Goal: Transaction & Acquisition: Download file/media

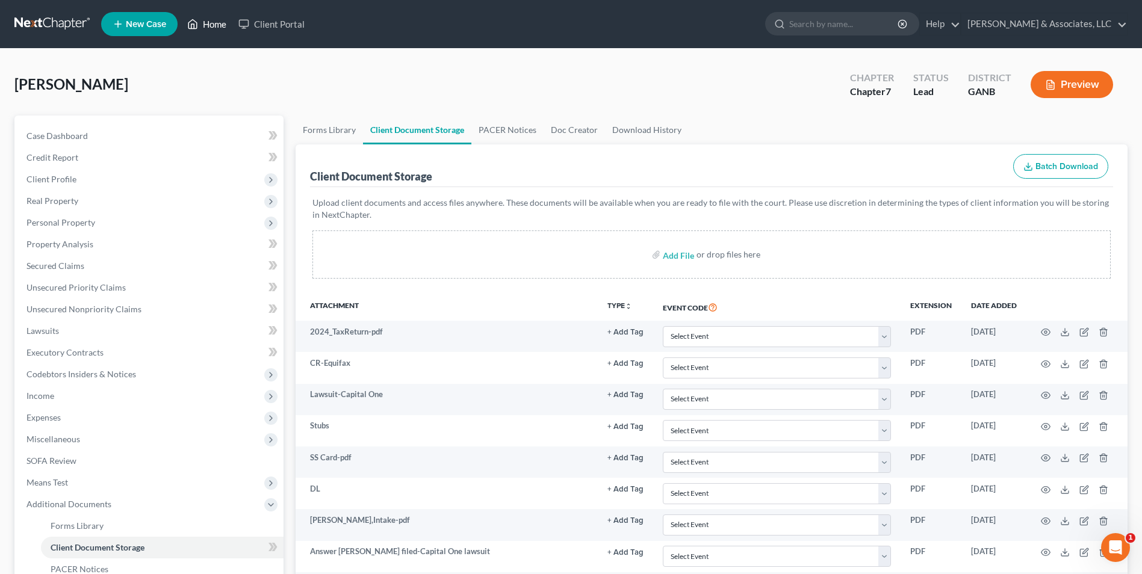
click at [219, 27] on link "Home" at bounding box center [206, 24] width 51 height 22
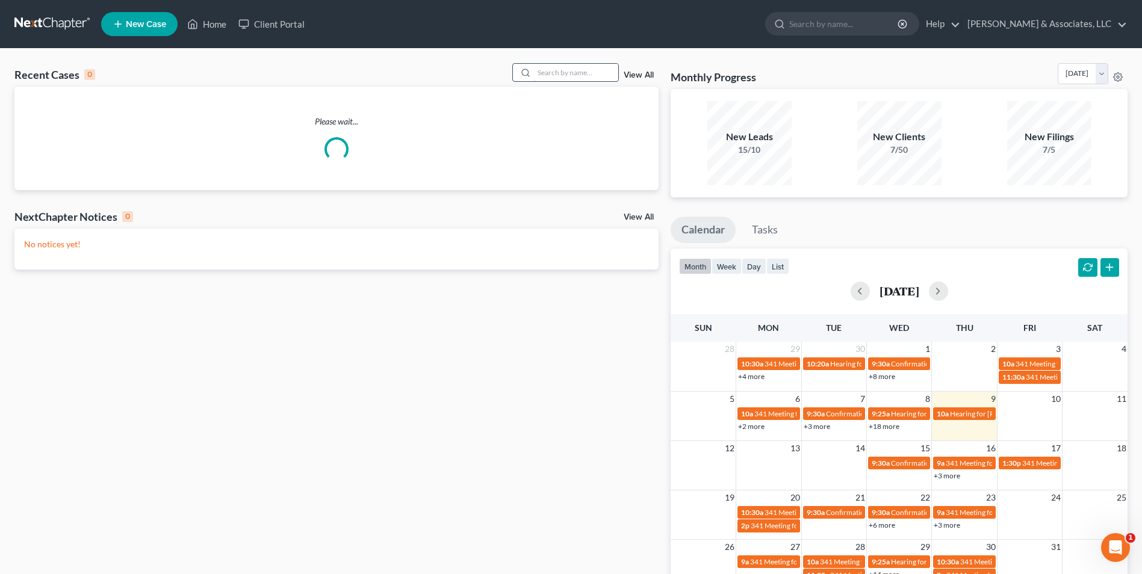
click at [596, 67] on input "search" at bounding box center [576, 72] width 84 height 17
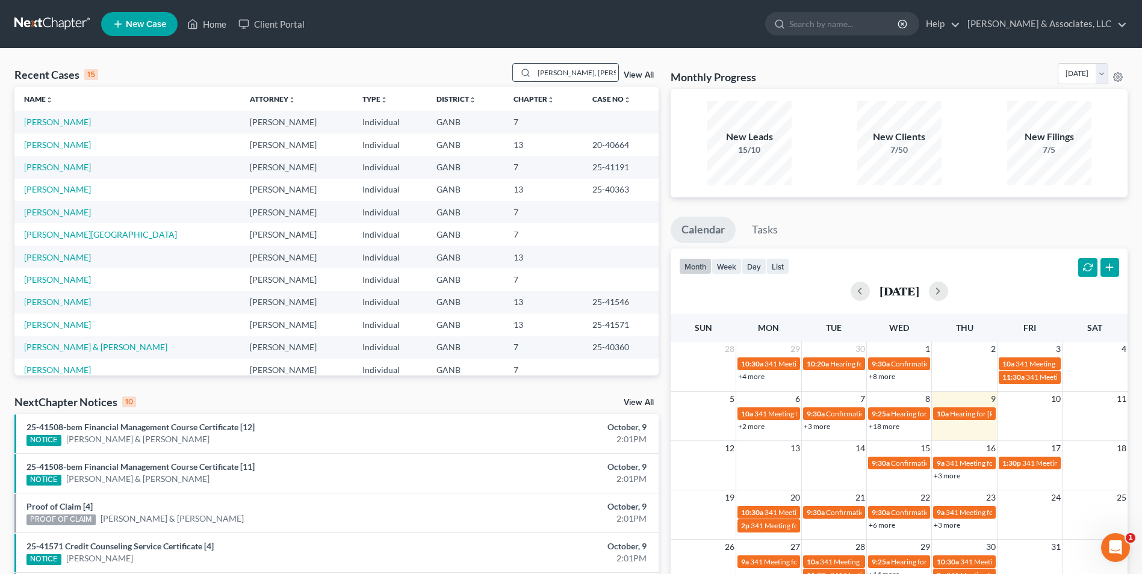
type input "[PERSON_NAME], [PERSON_NAME]"
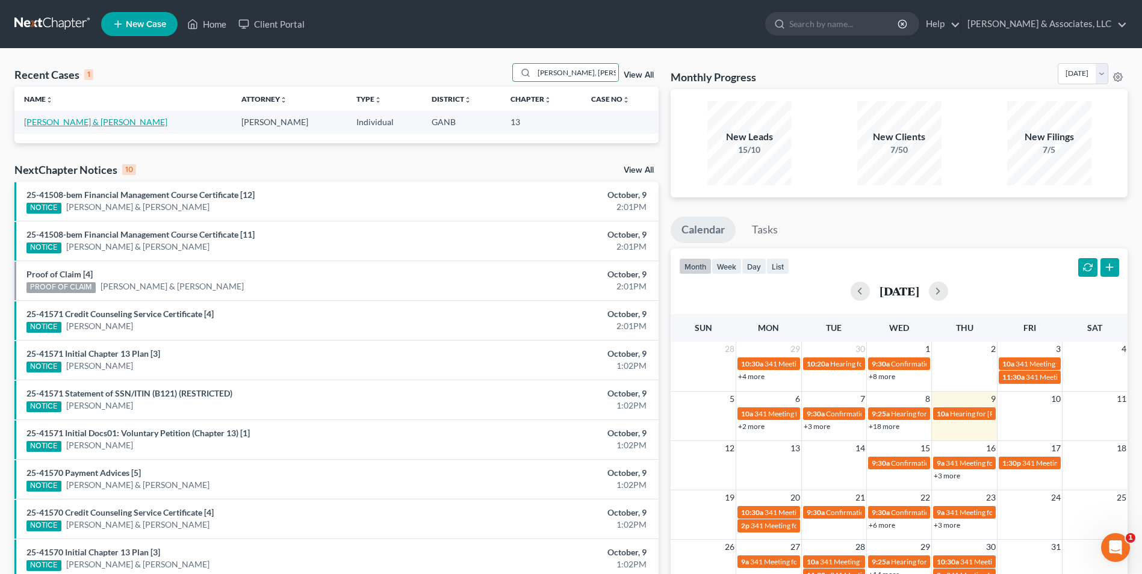
click at [94, 122] on link "[PERSON_NAME] & [PERSON_NAME]" at bounding box center [95, 122] width 143 height 10
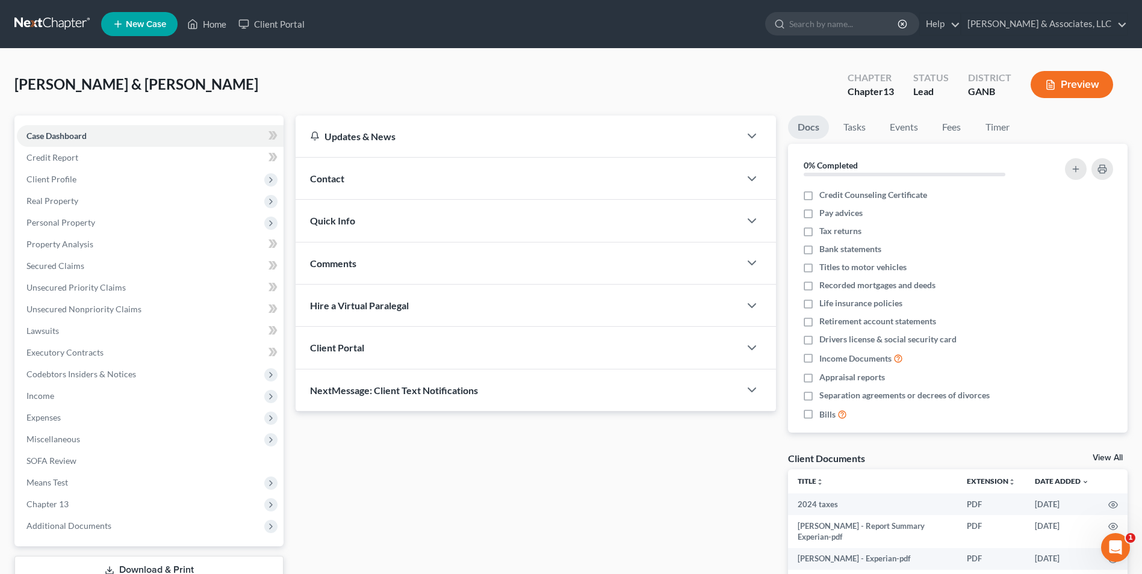
click at [1115, 454] on link "View All" at bounding box center [1108, 458] width 30 height 8
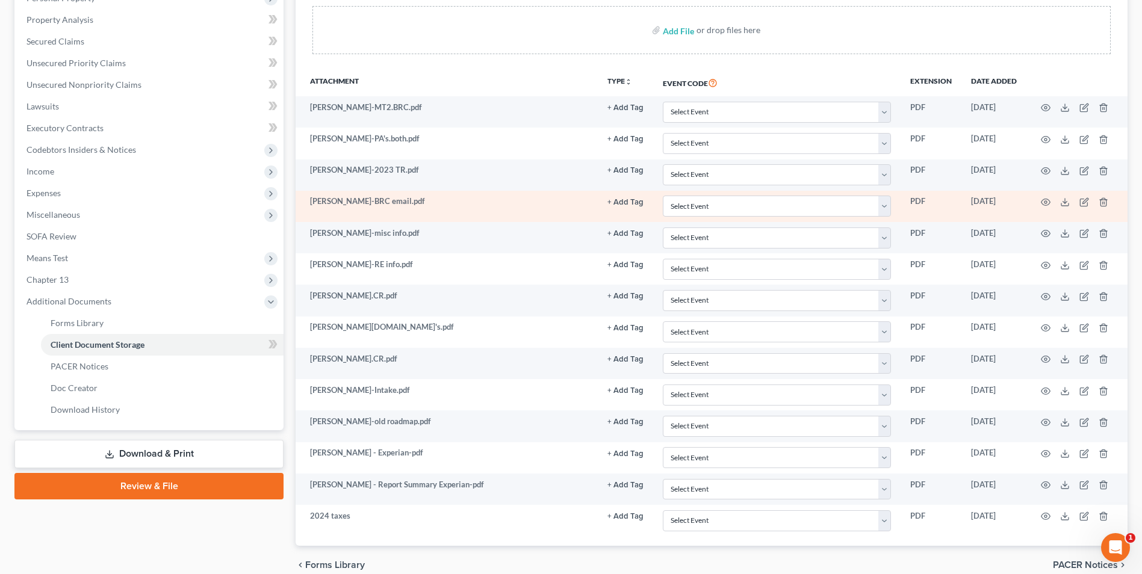
scroll to position [281, 0]
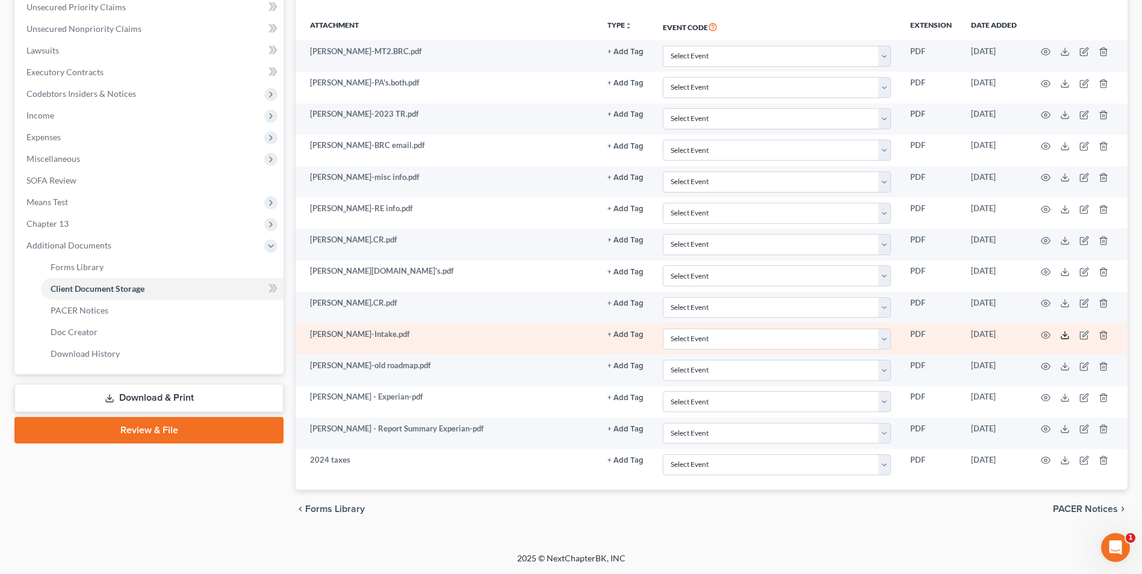
click at [1063, 335] on icon at bounding box center [1065, 336] width 10 height 10
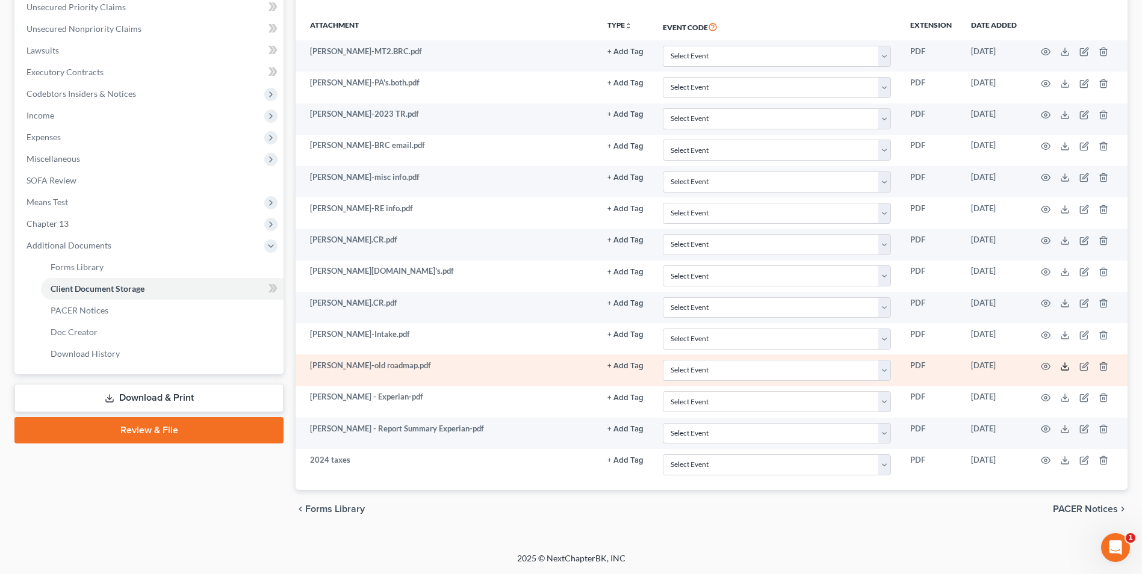
click at [1064, 367] on polyline at bounding box center [1065, 366] width 4 height 2
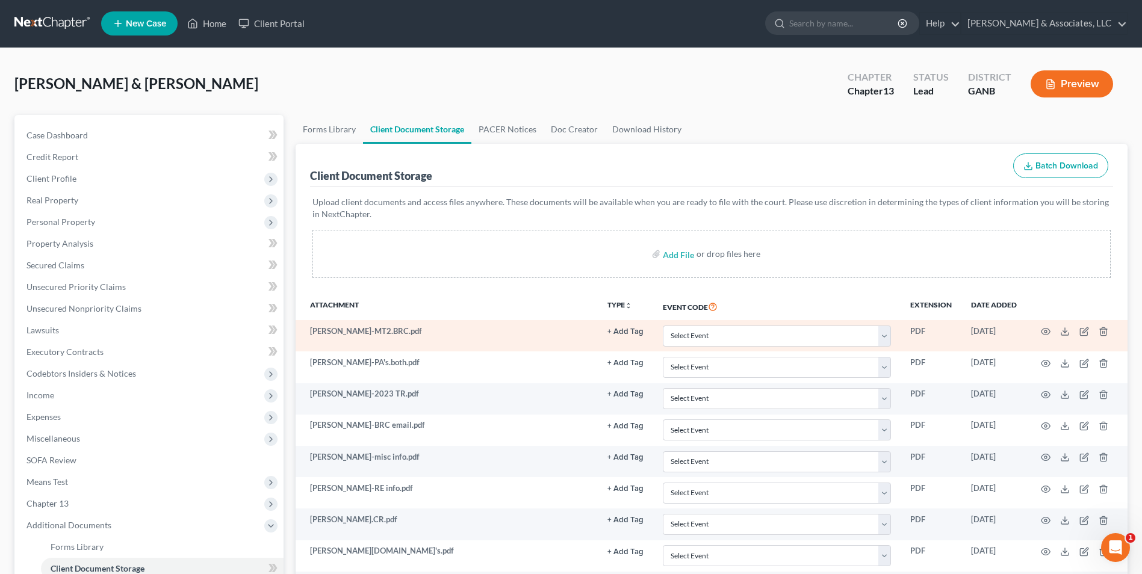
scroll to position [0, 0]
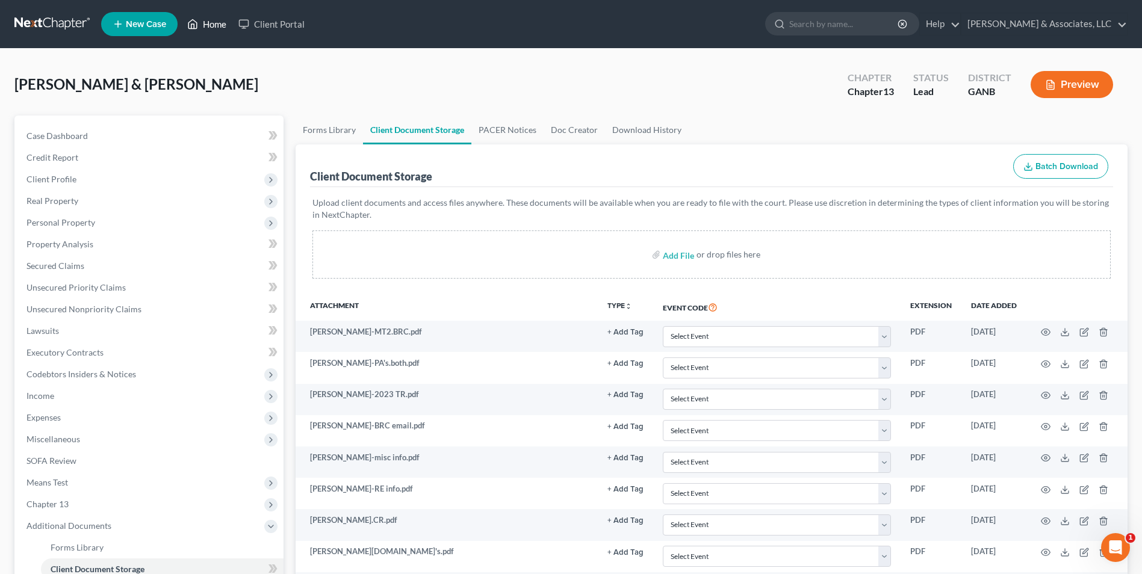
click at [222, 23] on link "Home" at bounding box center [206, 24] width 51 height 22
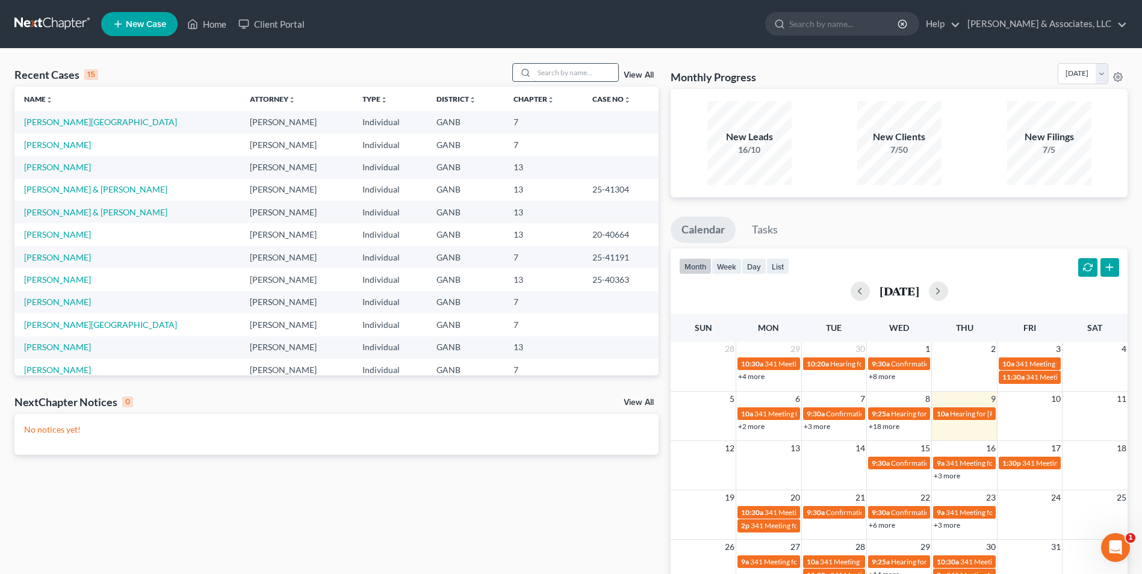
click at [543, 69] on input "search" at bounding box center [576, 72] width 84 height 17
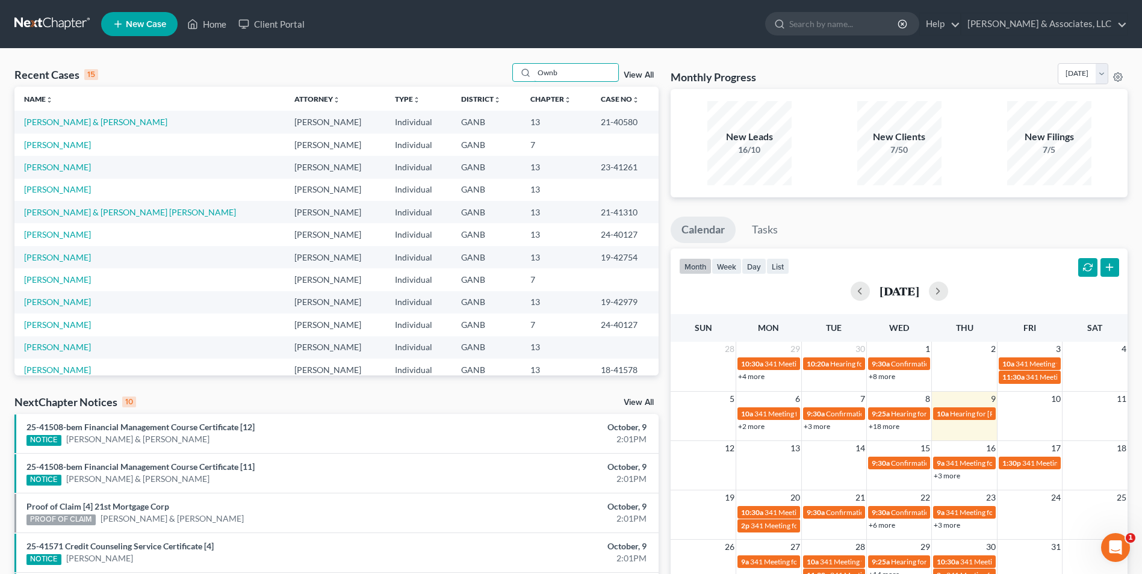
type input "Ownb"
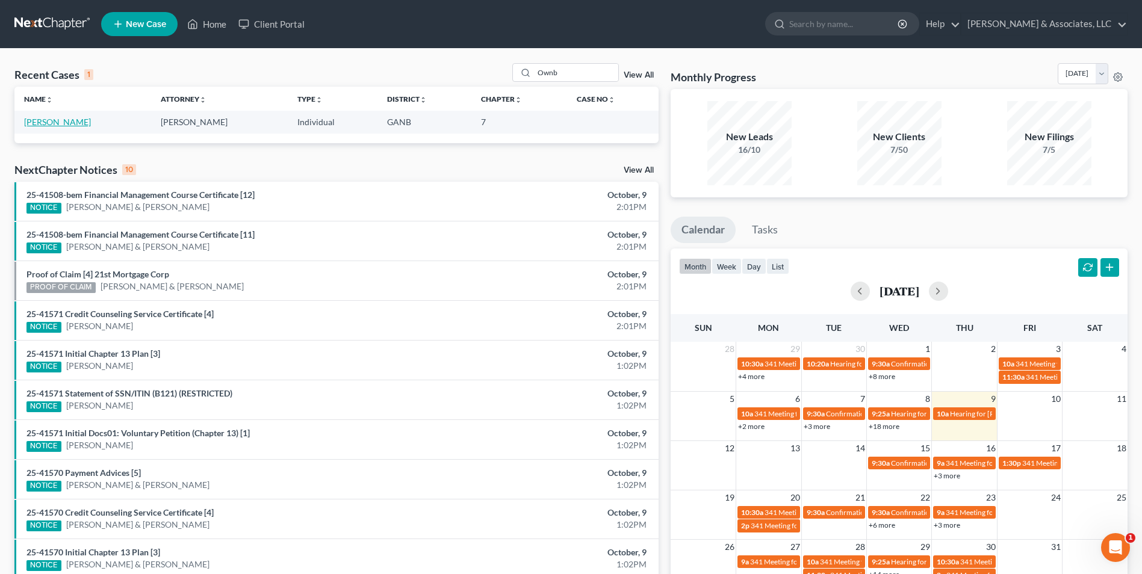
click at [31, 123] on link "[PERSON_NAME]" at bounding box center [57, 122] width 67 height 10
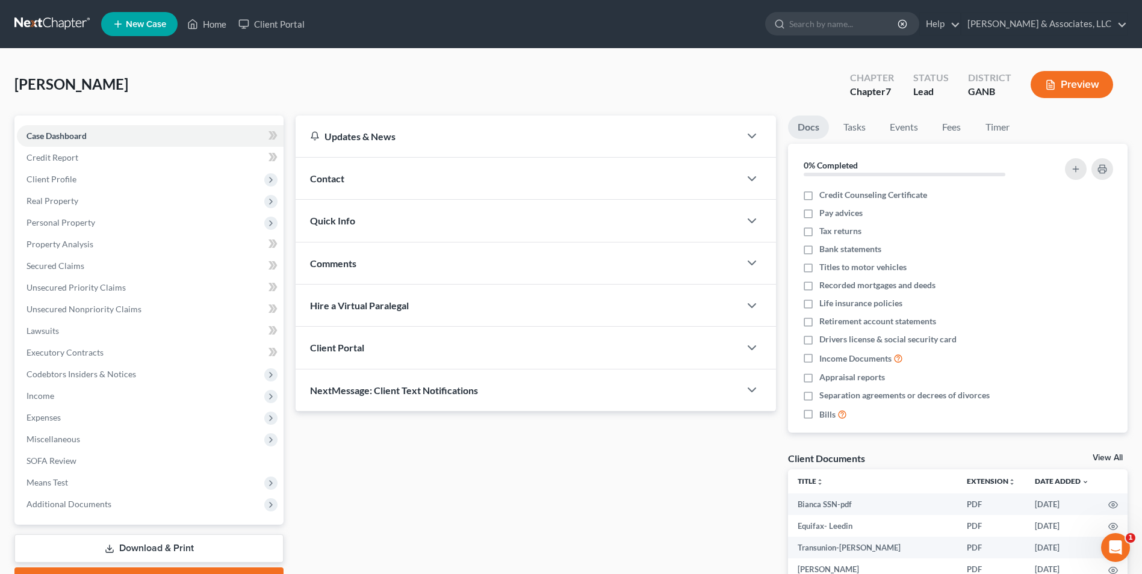
click at [1105, 454] on link "View All" at bounding box center [1108, 458] width 30 height 8
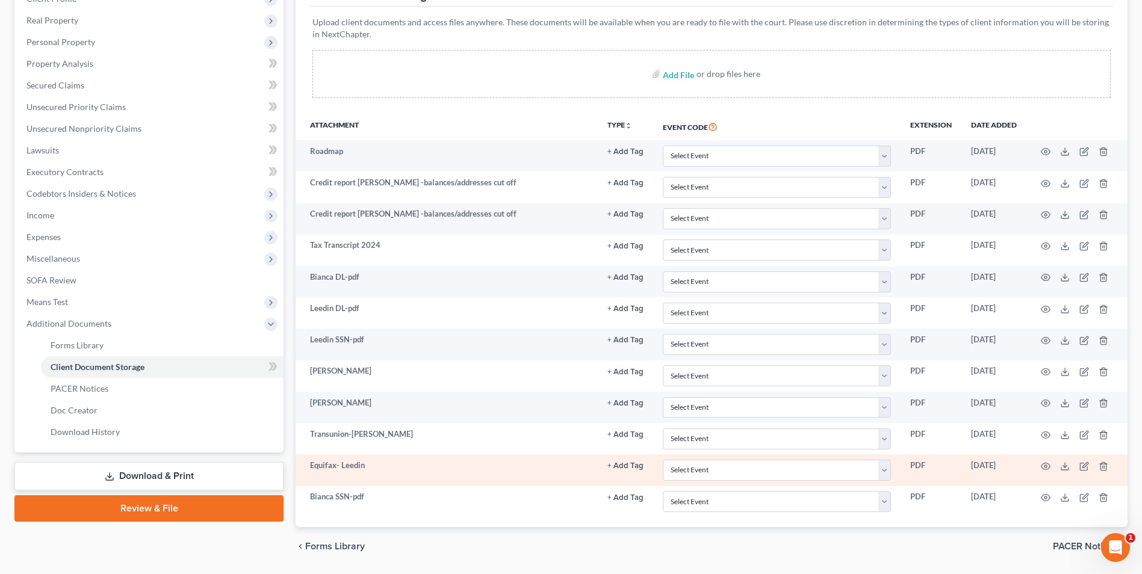
scroll to position [218, 0]
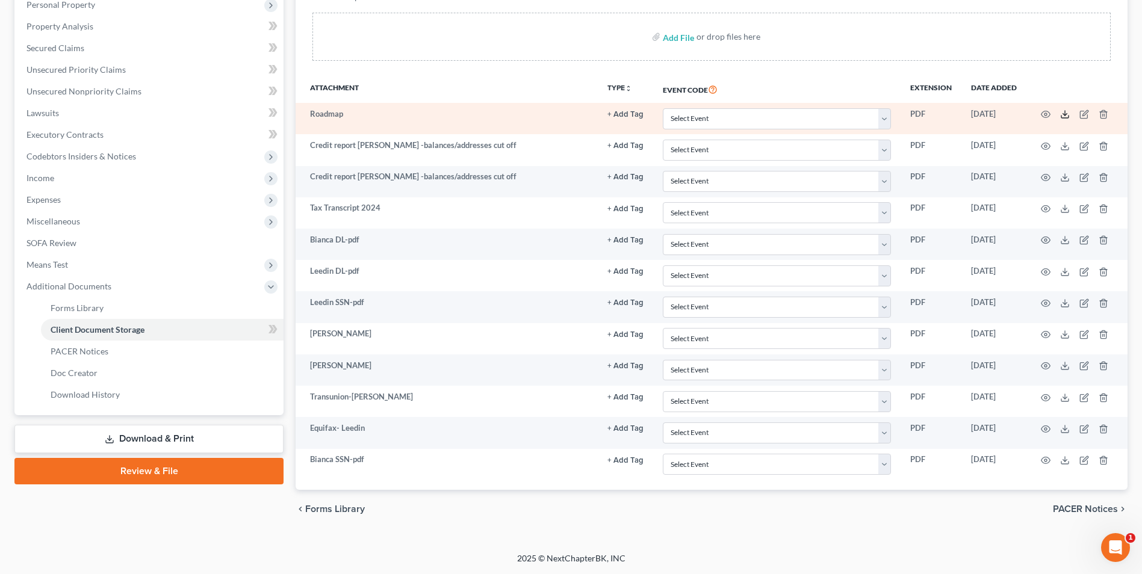
click at [1066, 113] on icon at bounding box center [1065, 115] width 10 height 10
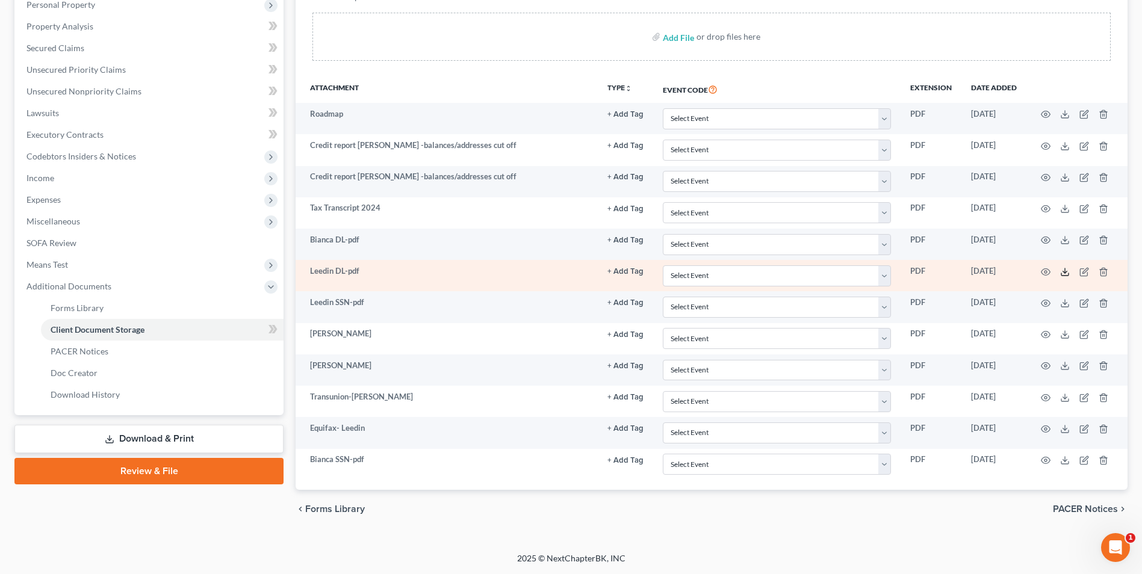
click at [1061, 271] on icon at bounding box center [1065, 272] width 10 height 10
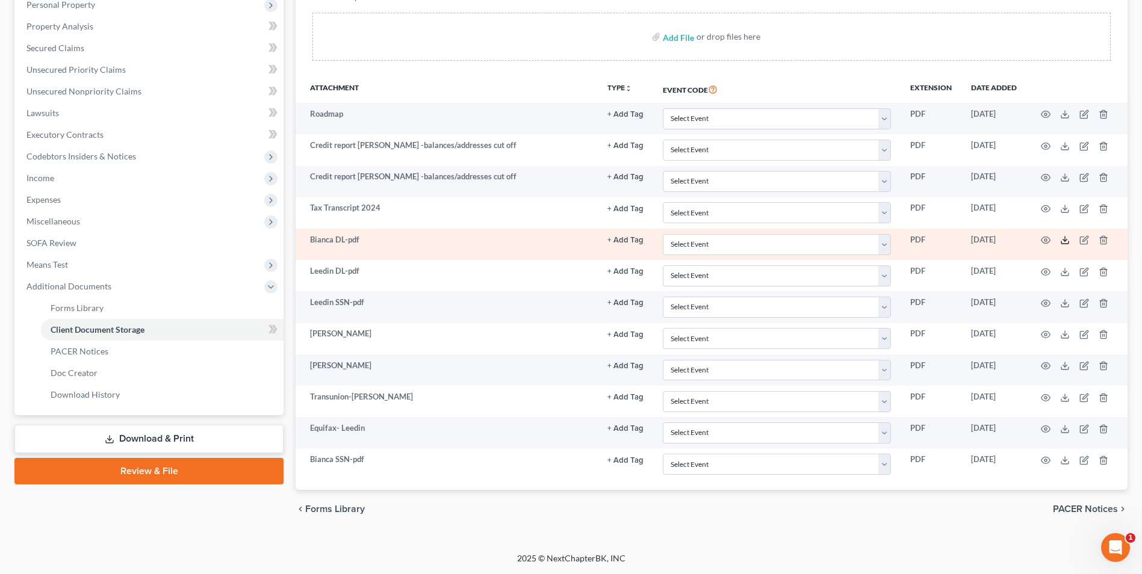
click at [1068, 242] on icon at bounding box center [1065, 240] width 10 height 10
